Goal: Task Accomplishment & Management: Manage account settings

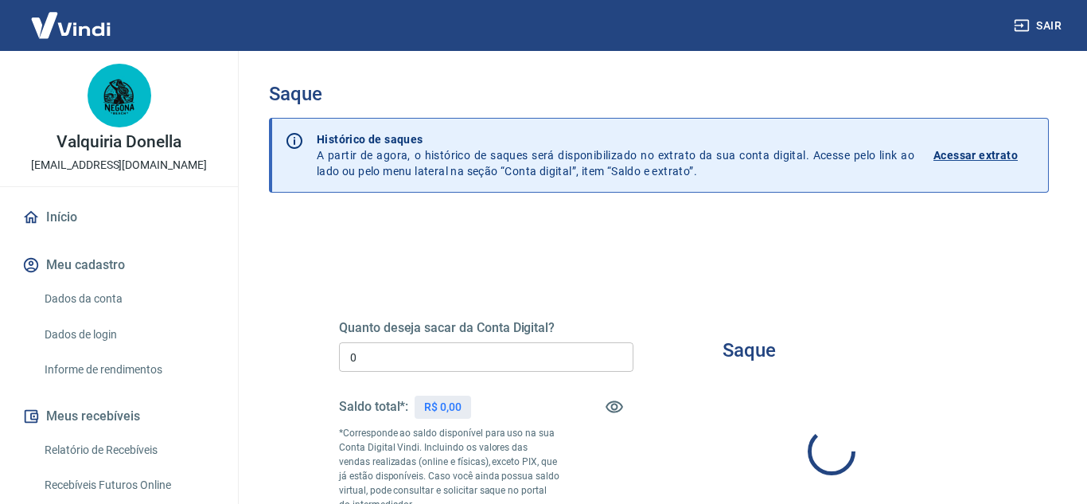
type input "R$ 0,00"
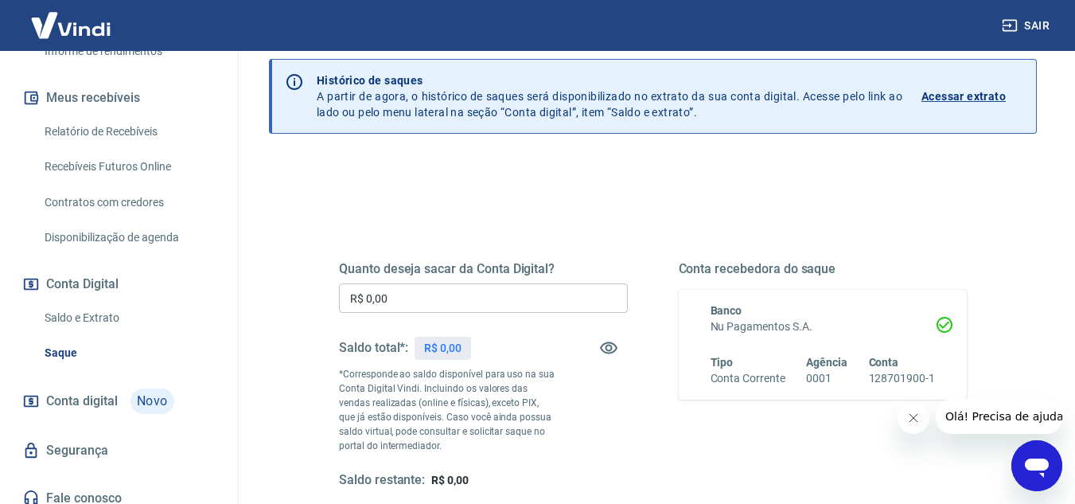
scroll to position [330, 0]
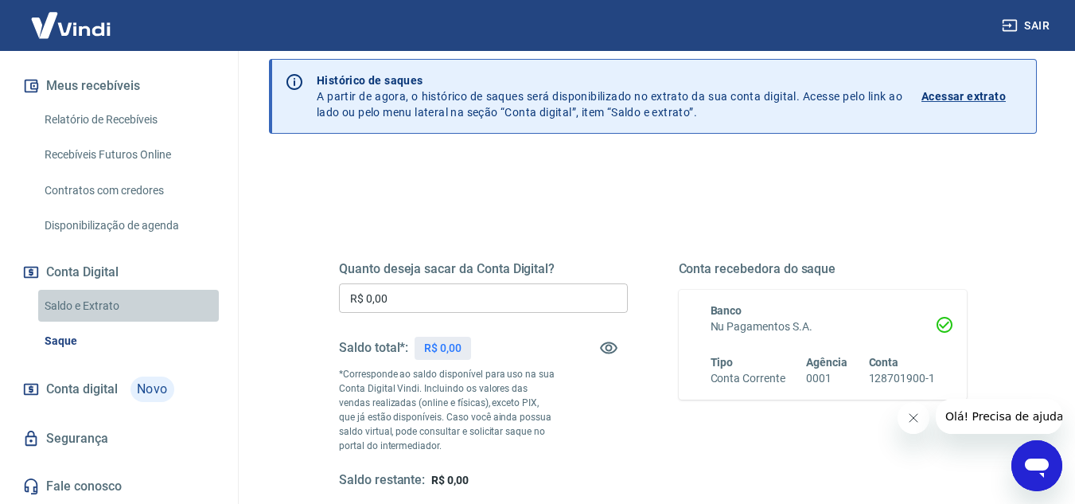
click at [128, 309] on link "Saldo e Extrato" at bounding box center [128, 306] width 181 height 33
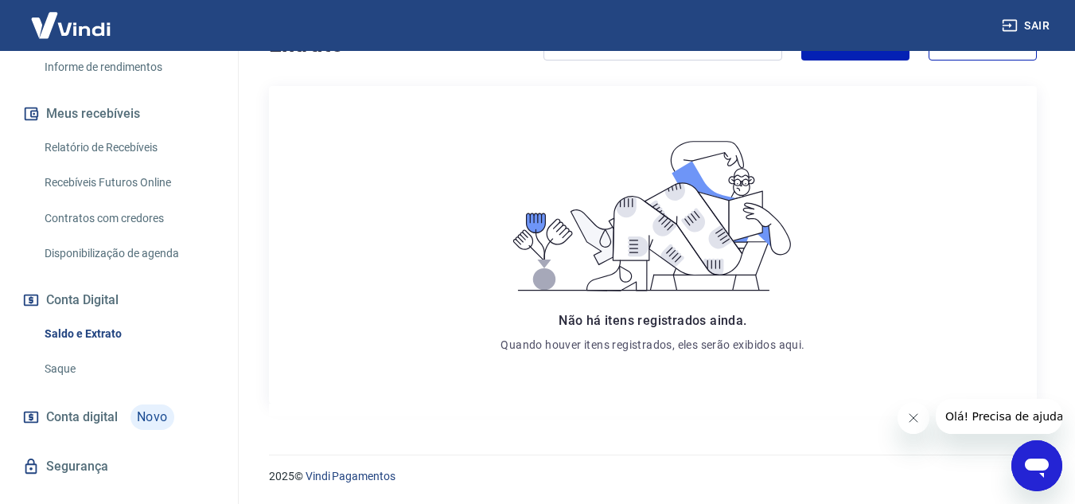
scroll to position [330, 0]
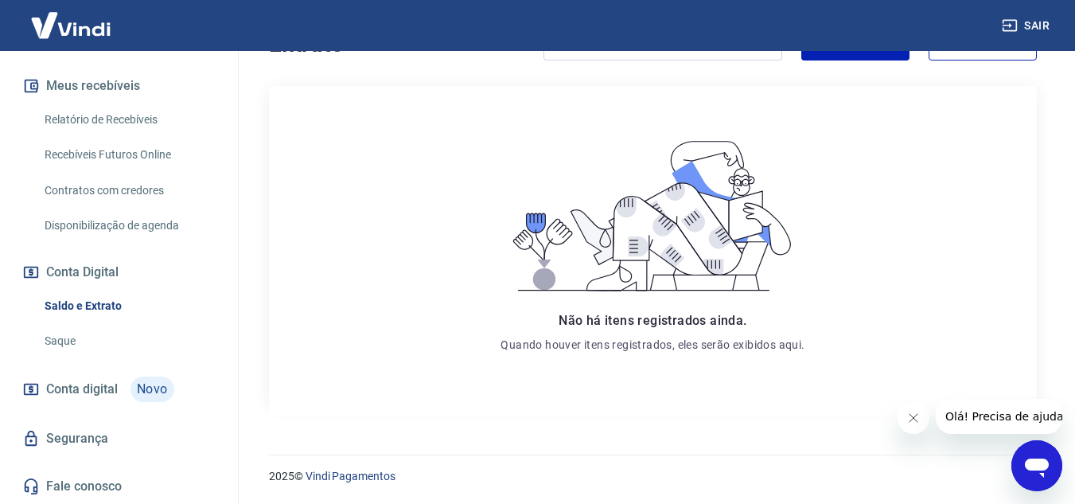
click at [86, 56] on div "Início Meu cadastro Dados da conta Dados de login Informe de rendimentos Meus r…" at bounding box center [119, 187] width 238 height 634
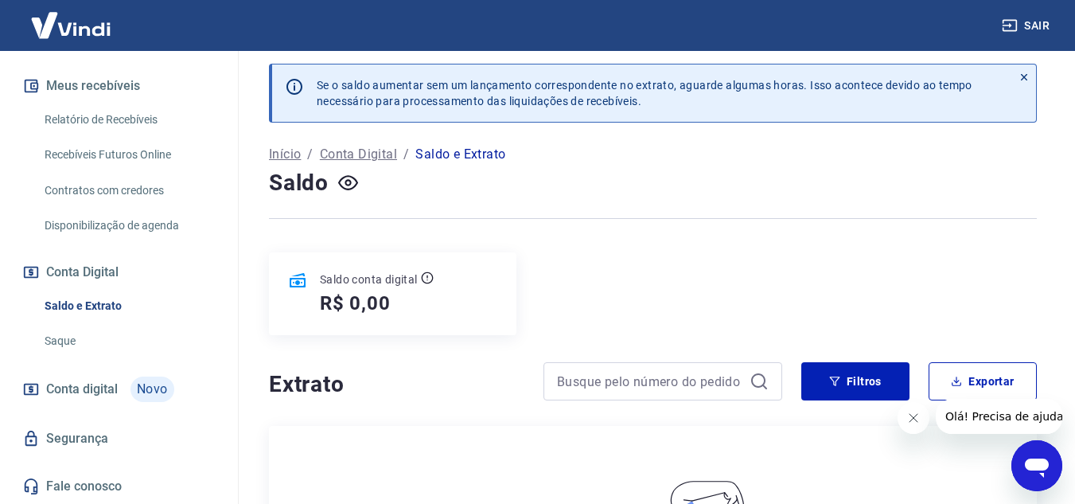
scroll to position [0, 0]
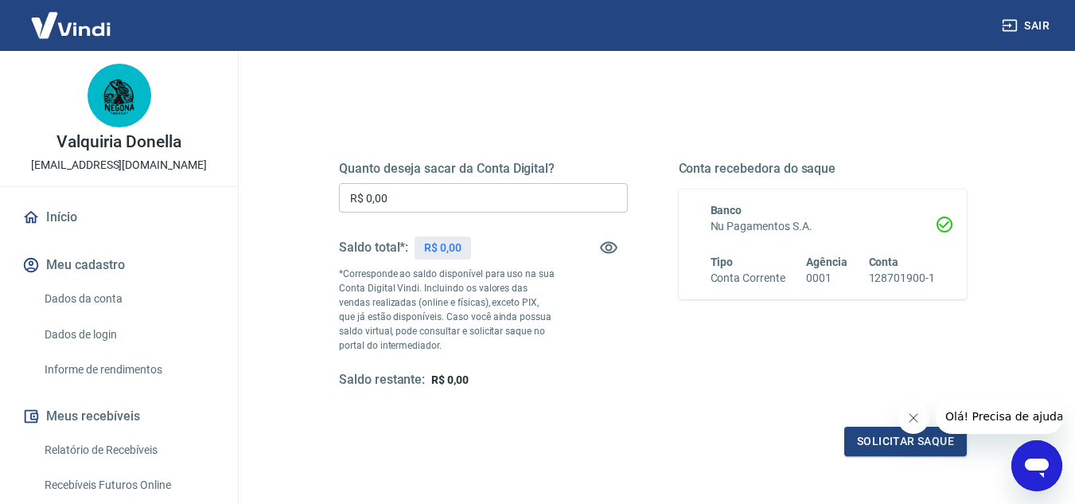
click at [80, 205] on link "Início" at bounding box center [119, 217] width 200 height 35
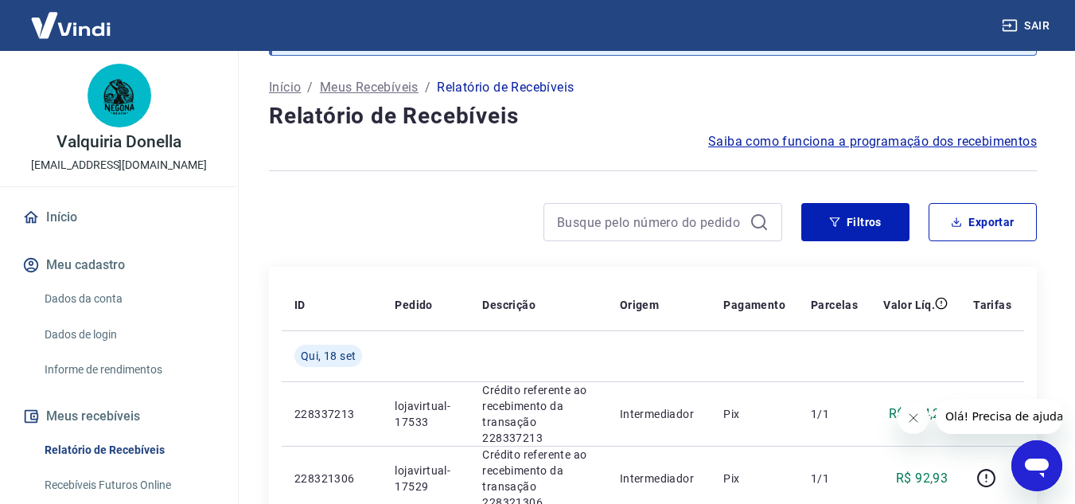
scroll to position [239, 0]
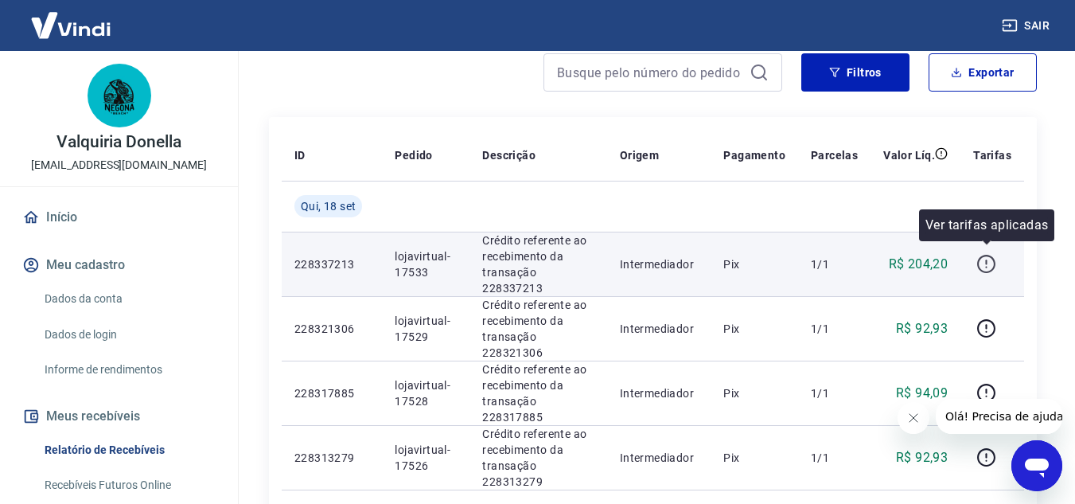
click at [990, 254] on icon "button" at bounding box center [986, 264] width 20 height 20
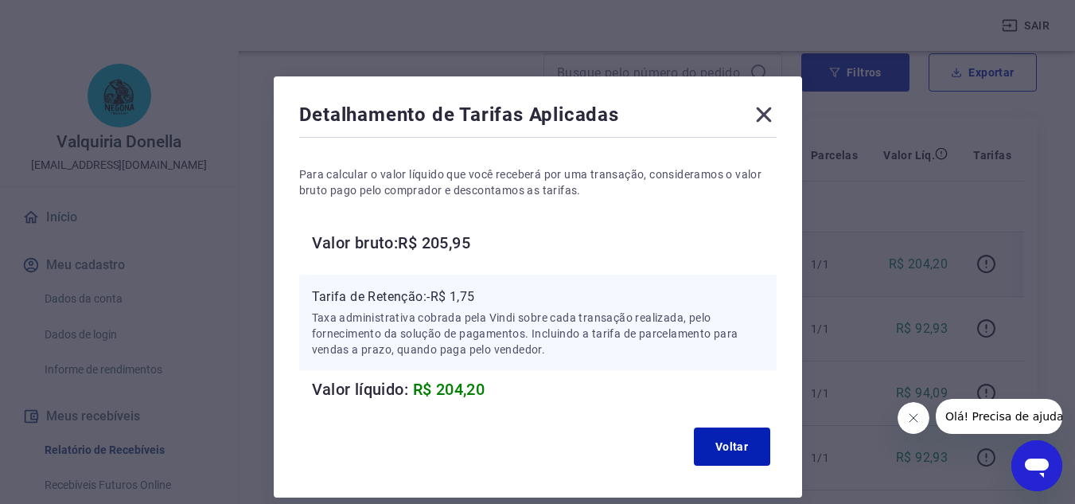
click at [760, 120] on icon at bounding box center [763, 114] width 25 height 25
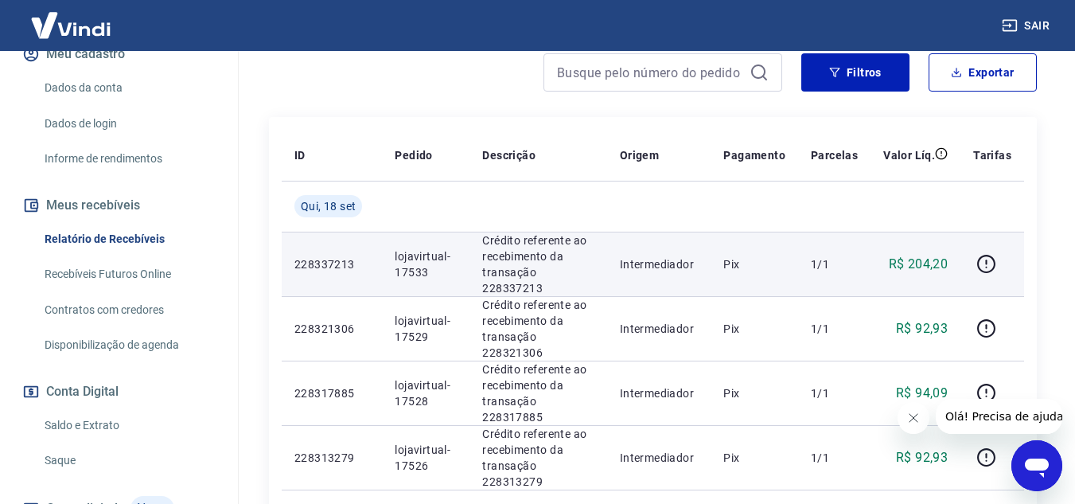
scroll to position [318, 0]
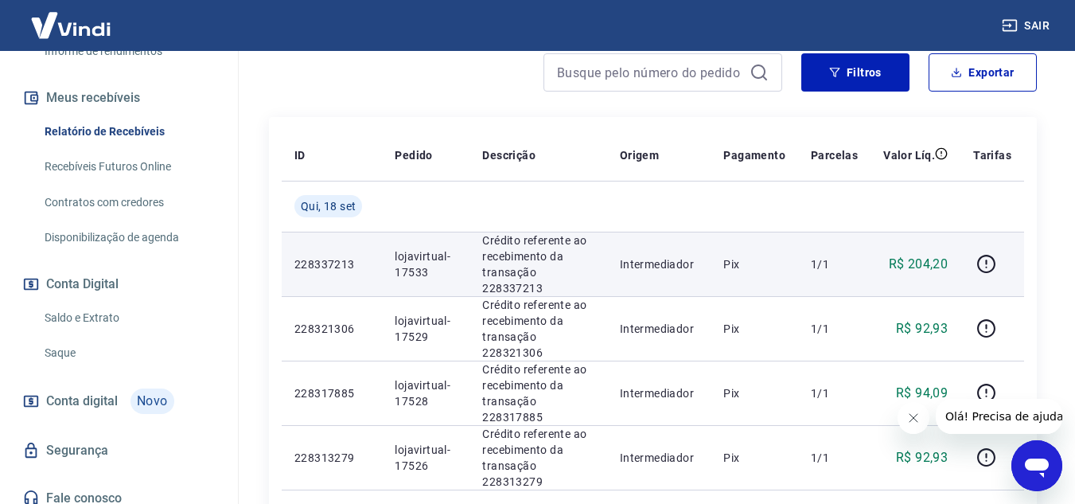
click at [122, 358] on link "Saque" at bounding box center [128, 352] width 181 height 33
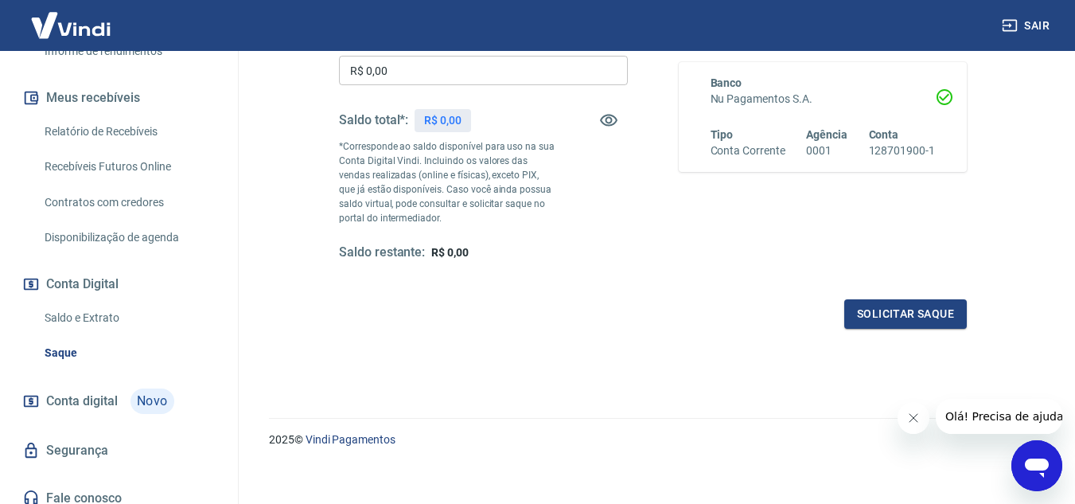
scroll to position [297, 0]
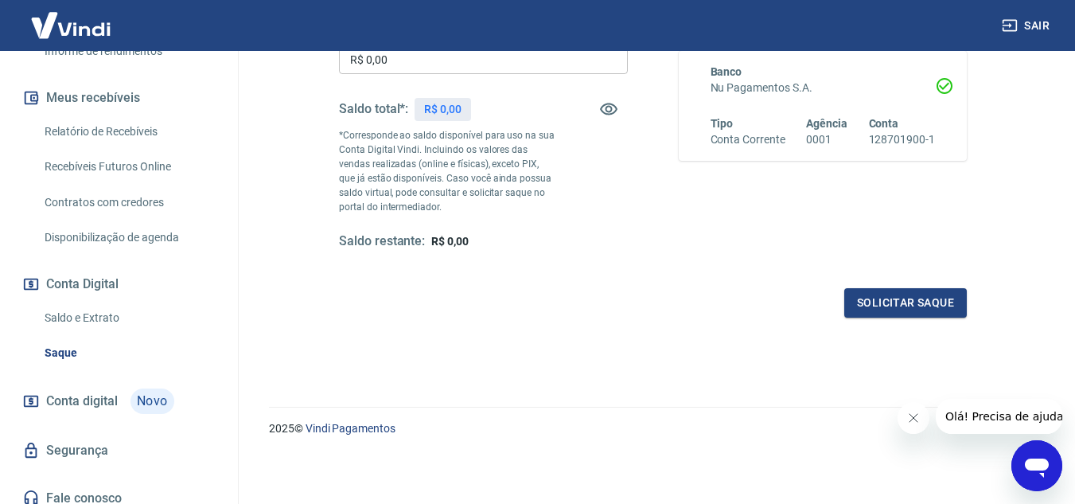
click at [969, 289] on div "Quanto deseja sacar da Conta Digital? R$ 0,00 ​ Saldo total*: R$ 0,00 *Correspo…" at bounding box center [653, 144] width 666 height 384
click at [953, 296] on button "Solicitar saque" at bounding box center [905, 302] width 122 height 29
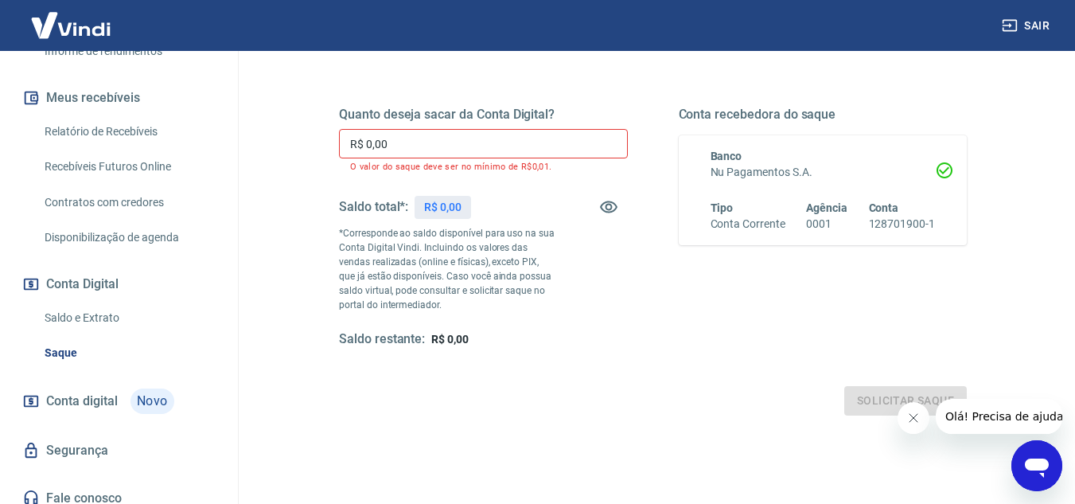
scroll to position [218, 0]
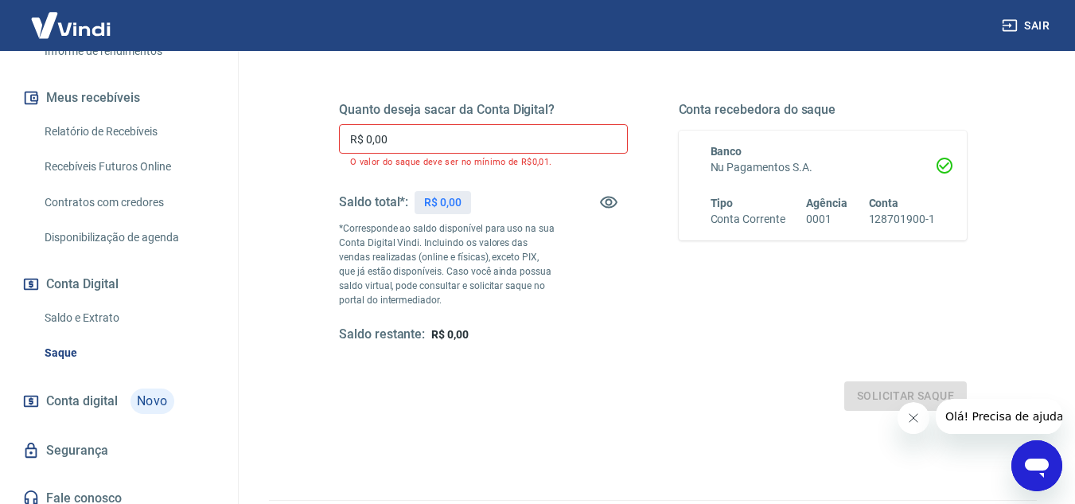
click at [648, 303] on div "Quanto deseja sacar da Conta Digital? R$ 0,00 ​ O valor do saque deve ser no mí…" at bounding box center [653, 222] width 628 height 241
drag, startPoint x: 387, startPoint y: 243, endPoint x: 435, endPoint y: 237, distance: 48.8
click at [410, 240] on p "*Corresponde ao saldo disponível para uso na sua Conta Digital Vindi. Incluindo…" at bounding box center [447, 264] width 216 height 86
click at [527, 234] on p "*Corresponde ao saldo disponível para uso na sua Conta Digital Vindi. Incluindo…" at bounding box center [447, 264] width 216 height 86
click at [610, 204] on icon "button" at bounding box center [608, 202] width 17 height 12
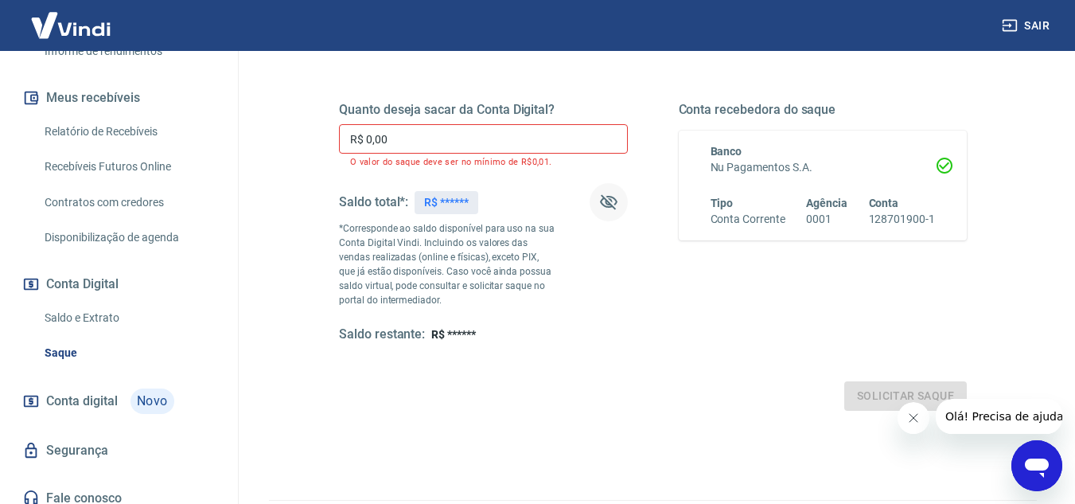
click at [608, 204] on icon "button" at bounding box center [608, 201] width 19 height 19
click at [838, 210] on h6 "Agência" at bounding box center [826, 203] width 41 height 16
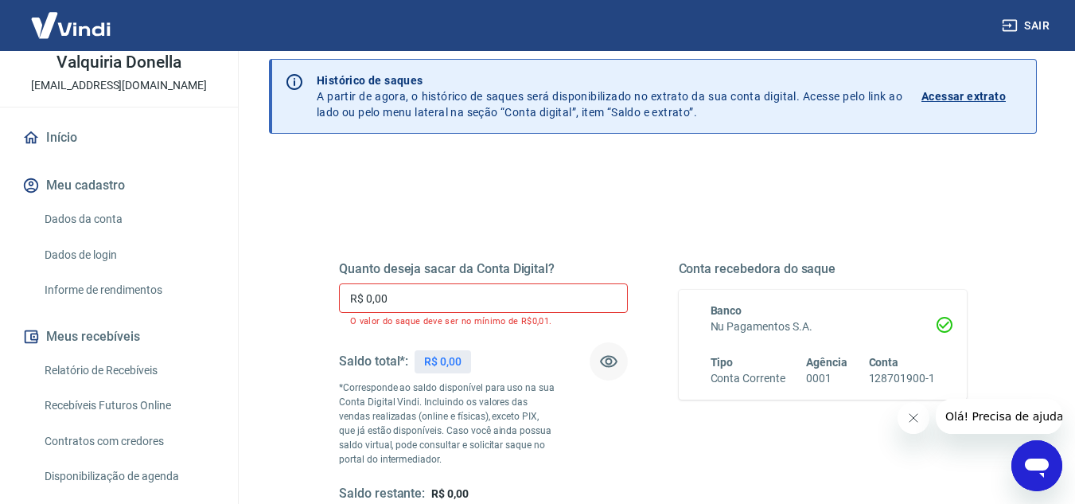
scroll to position [159, 0]
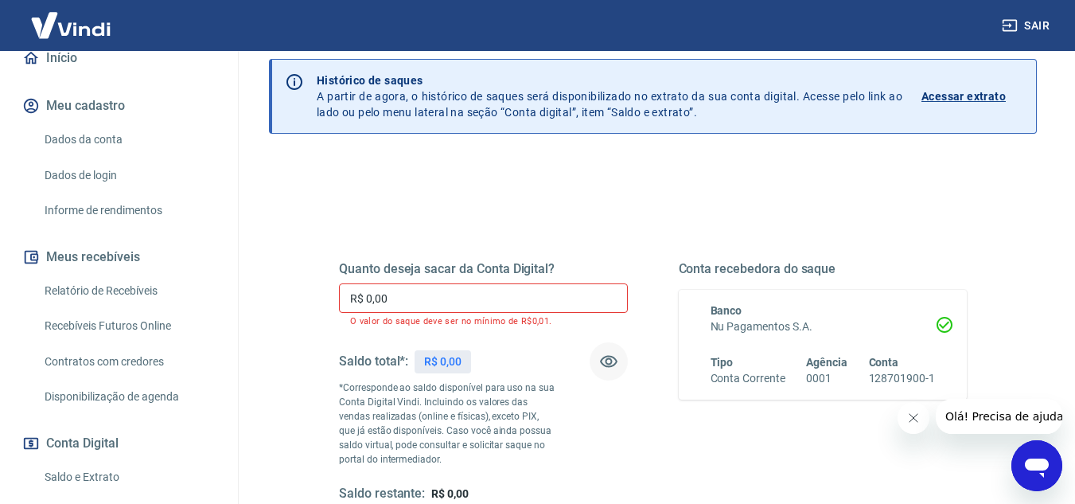
click at [154, 290] on link "Relatório de Recebíveis" at bounding box center [128, 290] width 181 height 33
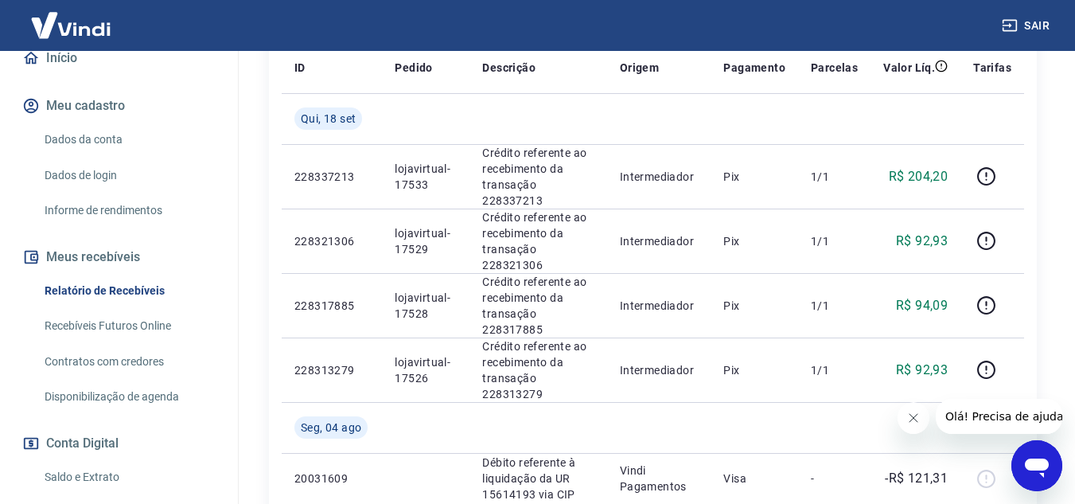
scroll to position [297, 0]
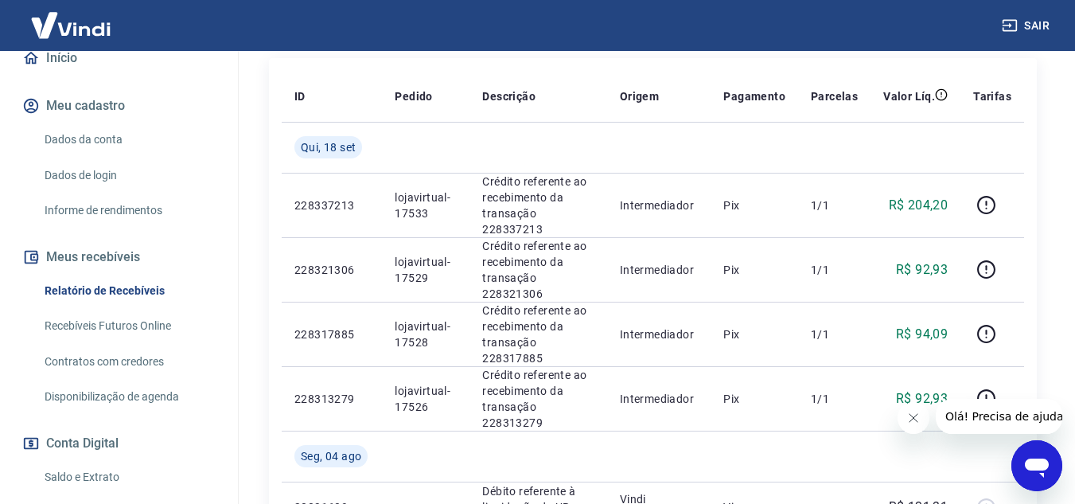
click at [145, 321] on link "Recebíveis Futuros Online" at bounding box center [128, 325] width 181 height 33
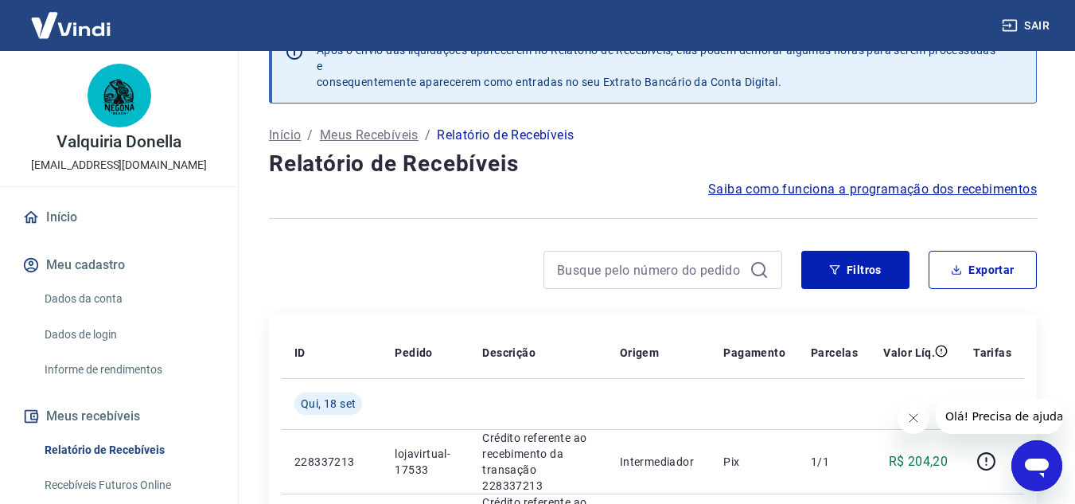
scroll to position [80, 0]
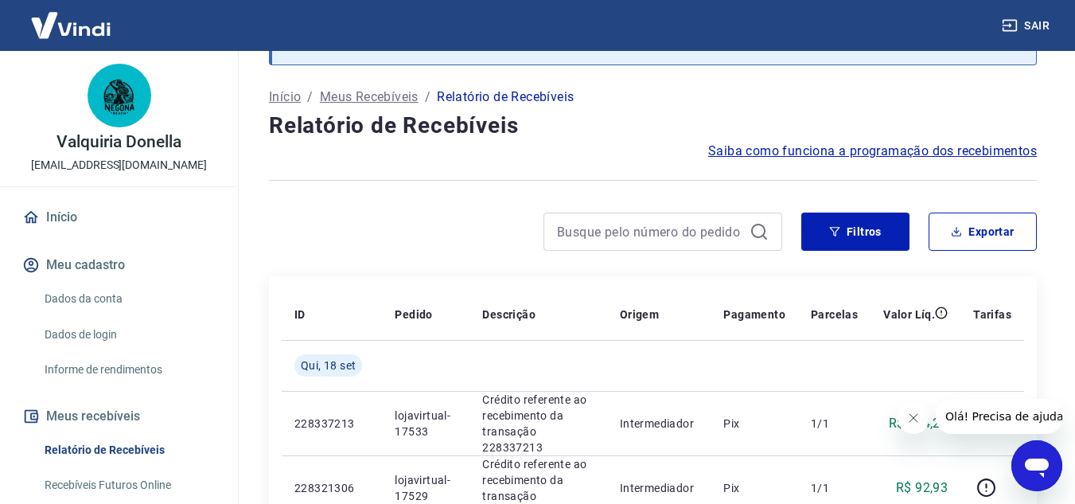
click at [399, 100] on p "Meus Recebíveis" at bounding box center [369, 96] width 99 height 19
